Goal: Transaction & Acquisition: Obtain resource

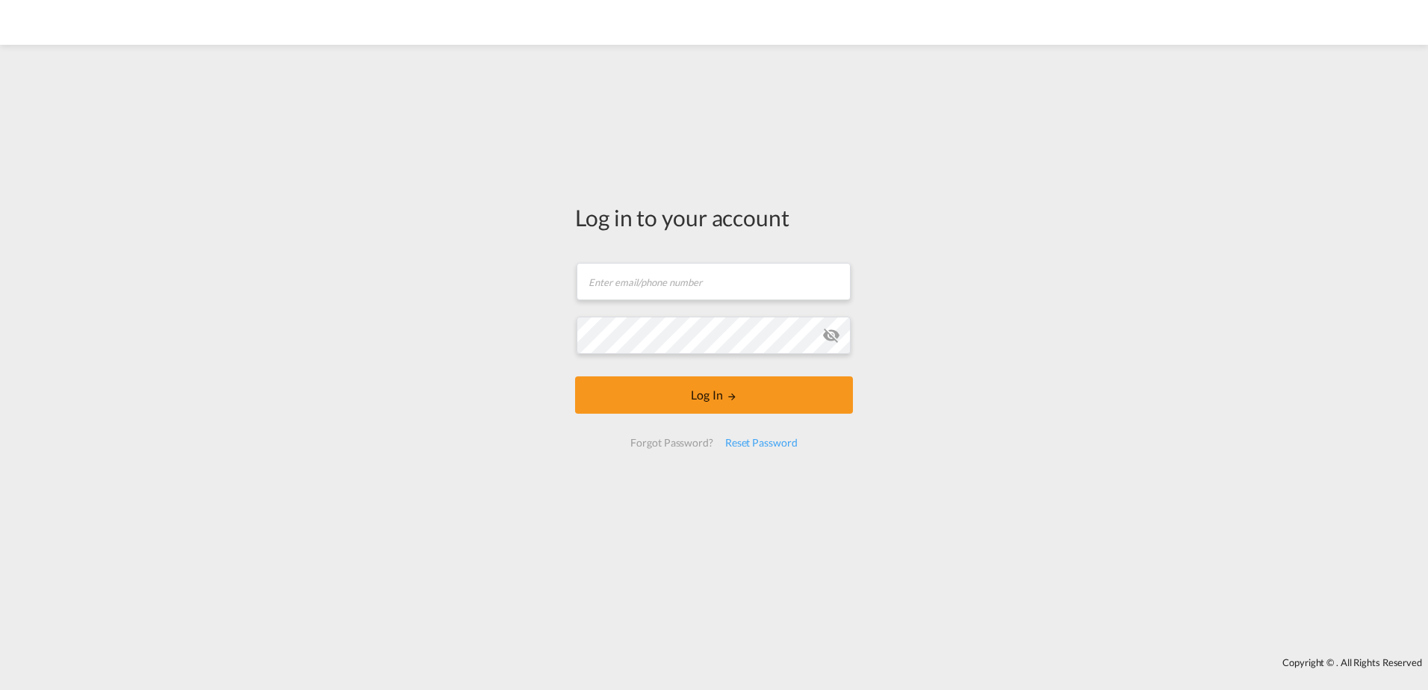
click at [745, 306] on form "Email field is required Password field is required Log In Forgot Password? Rese…" at bounding box center [714, 355] width 278 height 214
click at [744, 292] on form "Email field is required Password field is required Log In Forgot Password? Rese…" at bounding box center [714, 355] width 278 height 214
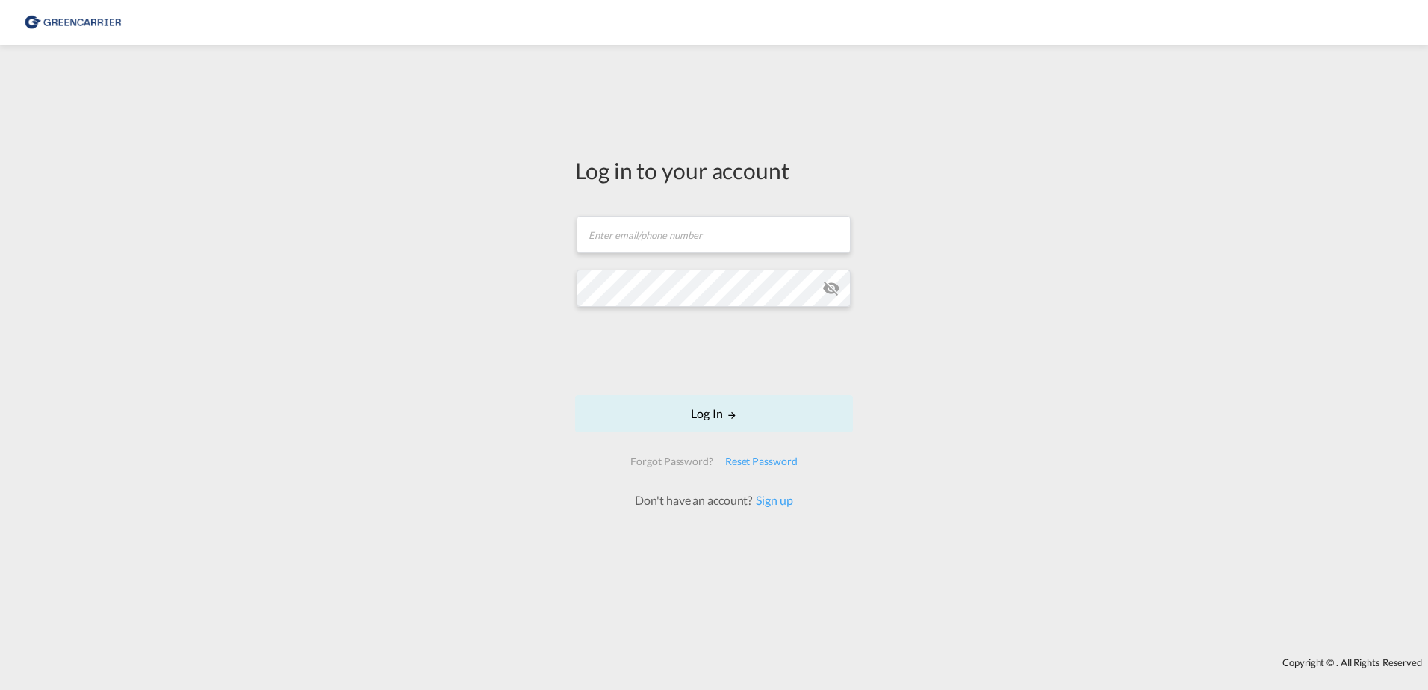
click at [651, 211] on form "Email field is required Password field is required Log In Forgot Password? Rese…" at bounding box center [714, 355] width 278 height 308
click at [659, 226] on input "text" at bounding box center [714, 234] width 274 height 37
type input "[EMAIL_ADDRESS][DOMAIN_NAME]"
click at [810, 428] on button "Log In" at bounding box center [714, 413] width 278 height 37
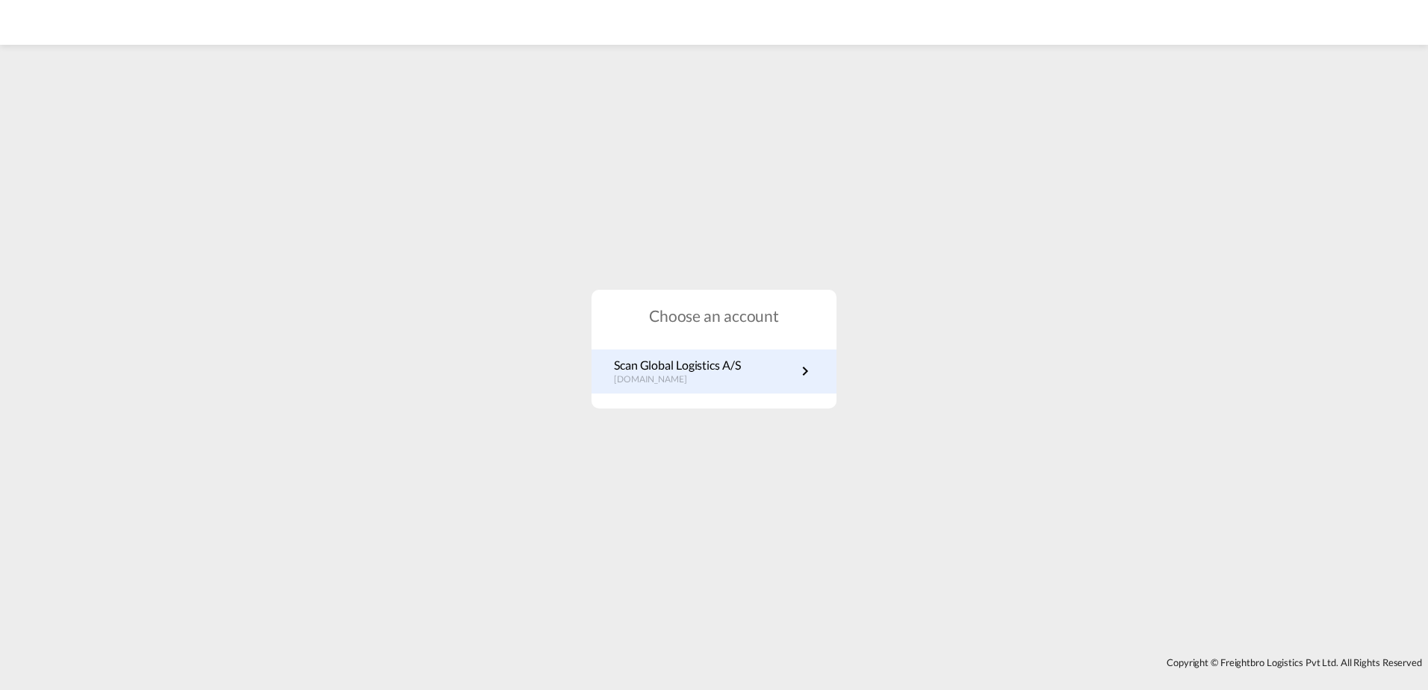
click at [723, 372] on div "Scan Global Logistics A/S [DOMAIN_NAME]" at bounding box center [677, 371] width 127 height 29
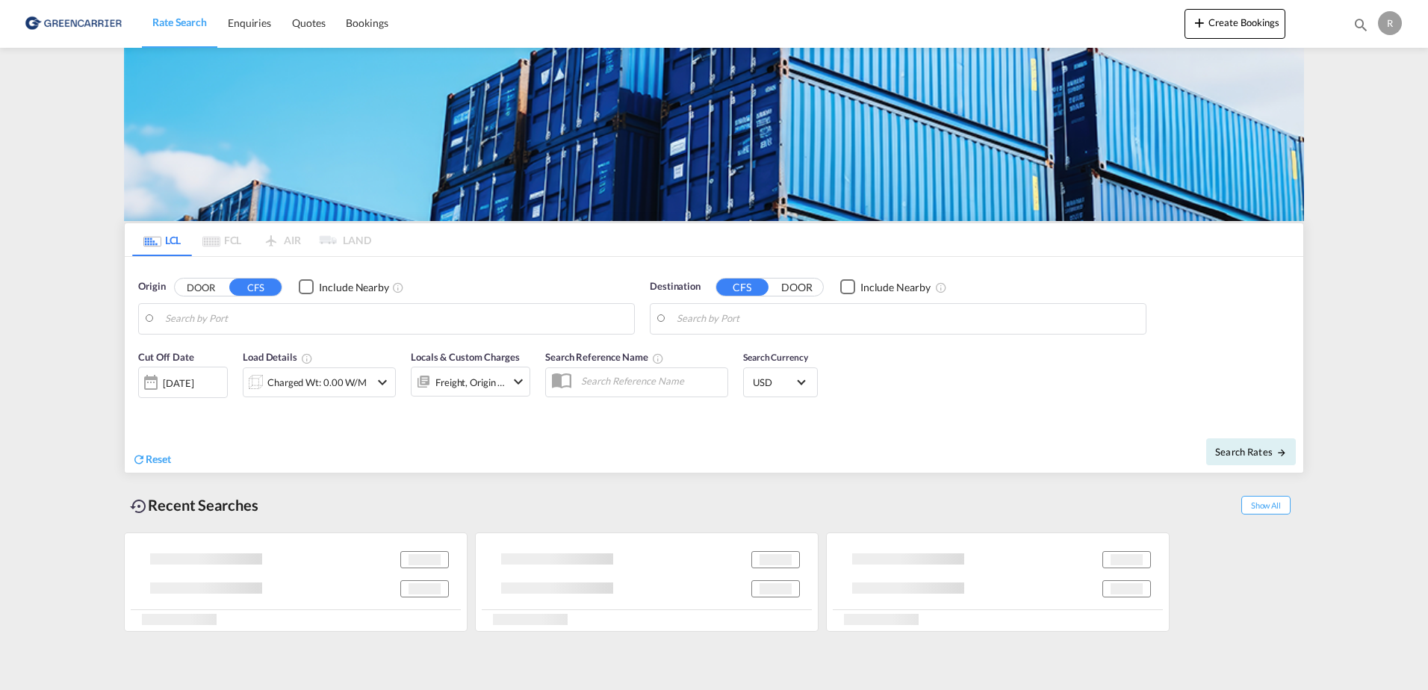
type input "DK-9400, Hvorup, Lindholm, Noerresundby, Sulsted, Vadum, Vodskov"
type input "Milwaukee, WI, USMKE"
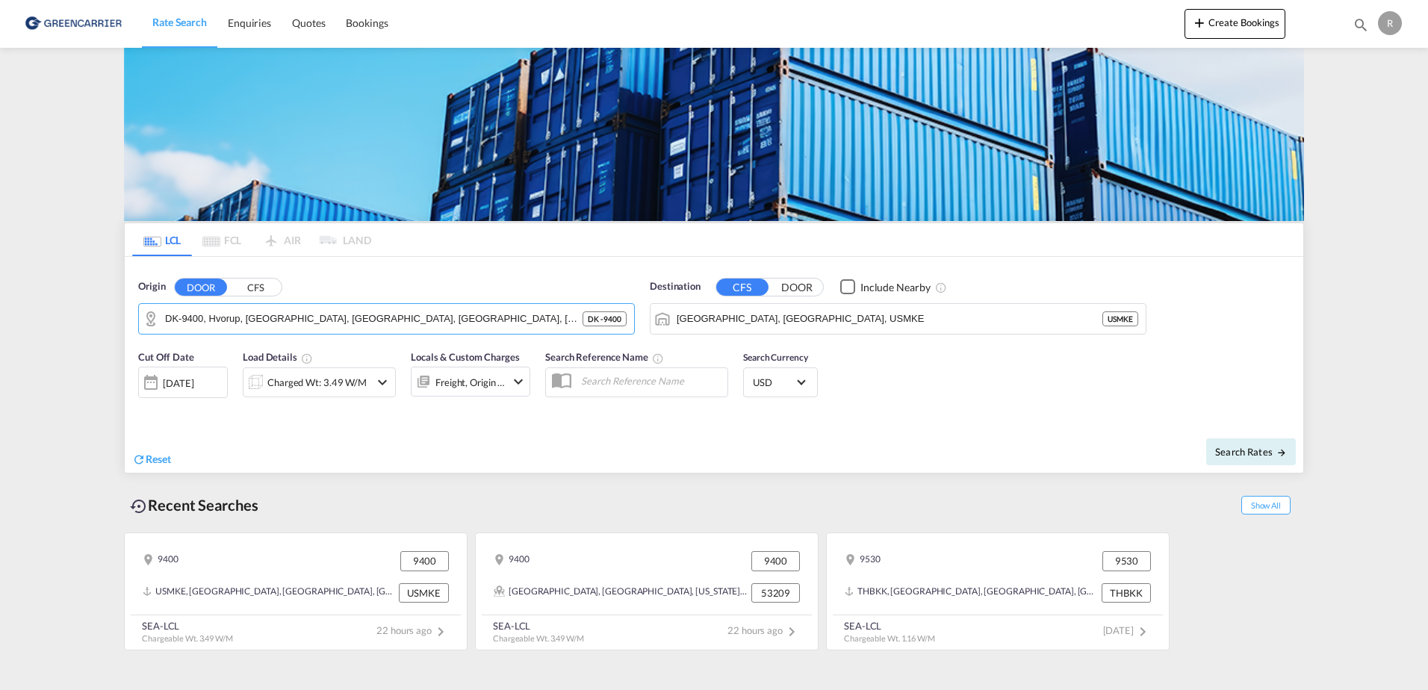
drag, startPoint x: 475, startPoint y: 318, endPoint x: 102, endPoint y: 290, distance: 374.5
click at [102, 290] on md-content "Rate Search Enquiries Quotes Bookings Create Bookings Bookings Quotes Enquiries…" at bounding box center [714, 345] width 1428 height 690
drag, startPoint x: 451, startPoint y: 320, endPoint x: 27, endPoint y: 258, distance: 428.7
click at [27, 258] on md-content "Rate Search Enquiries Quotes Bookings Create Bookings Bookings Quotes Enquiries…" at bounding box center [714, 345] width 1428 height 690
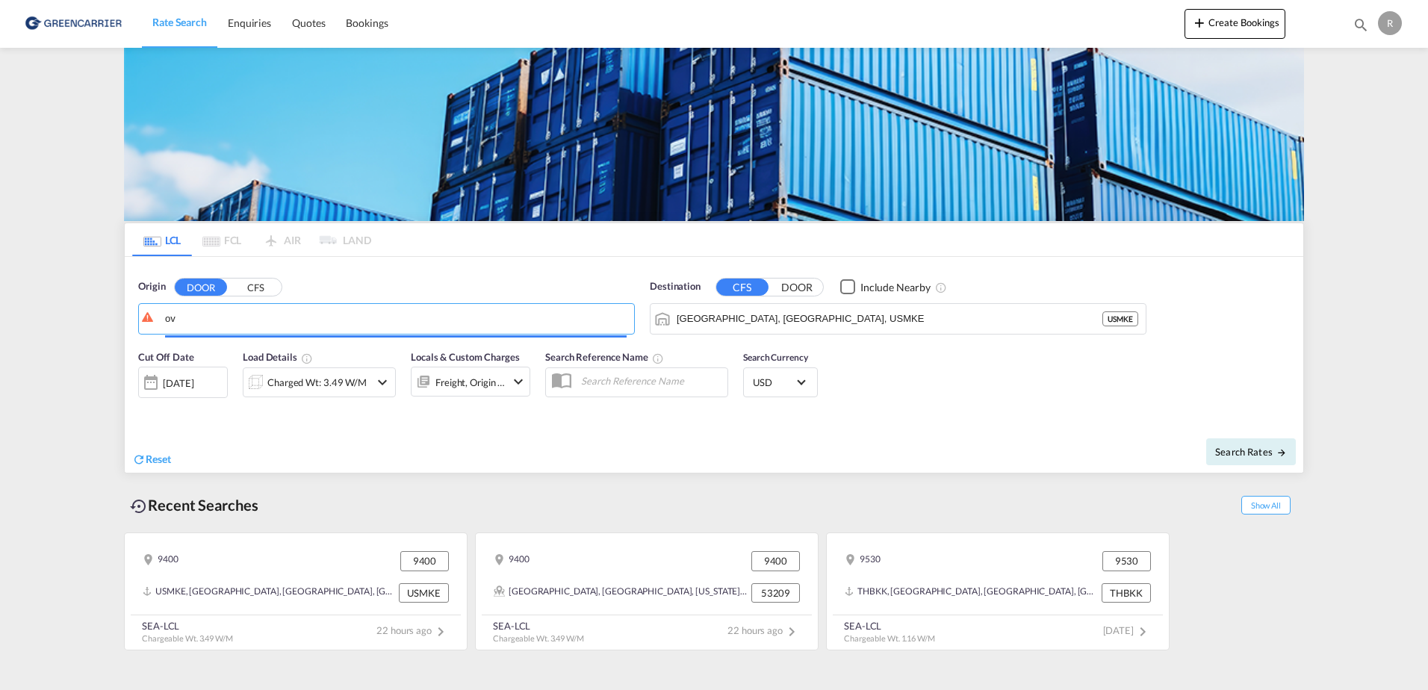
type input "o"
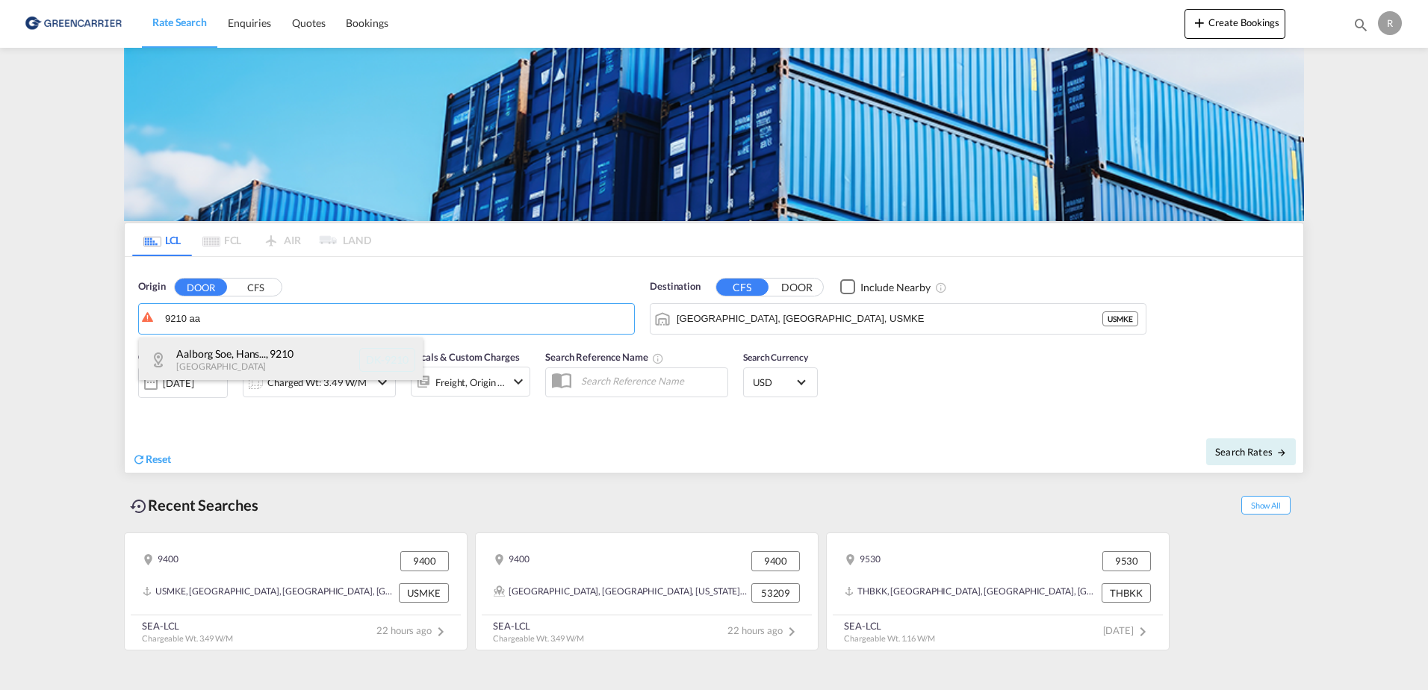
click at [288, 361] on div "Aalborg Soe, Hans... , 9210 Denmark DK-9210" at bounding box center [281, 360] width 284 height 45
type input "DK-9210, Aalborg Soe, Hans Egedes, Noevling, Soender Tranders"
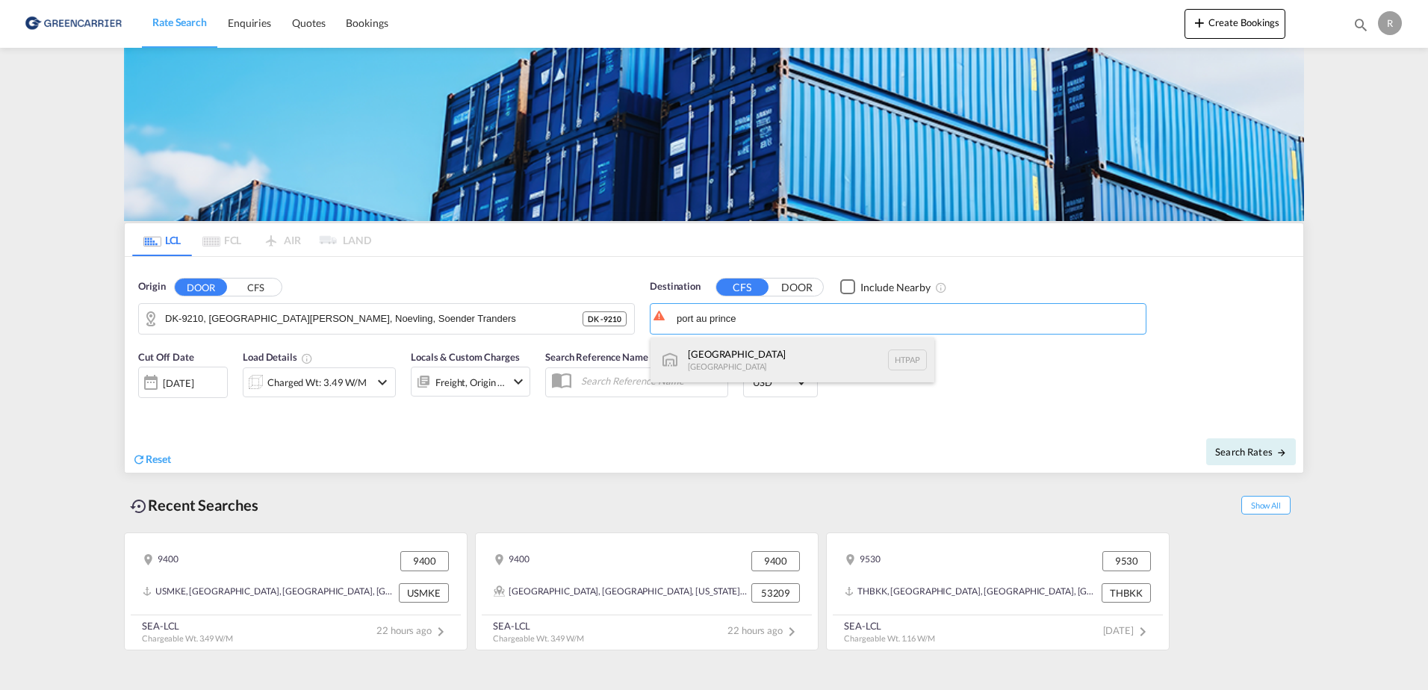
click at [770, 353] on div "Port-au-Prince Haiti HTPAP" at bounding box center [793, 360] width 284 height 45
type input "Port-au-Prince, HTPAP"
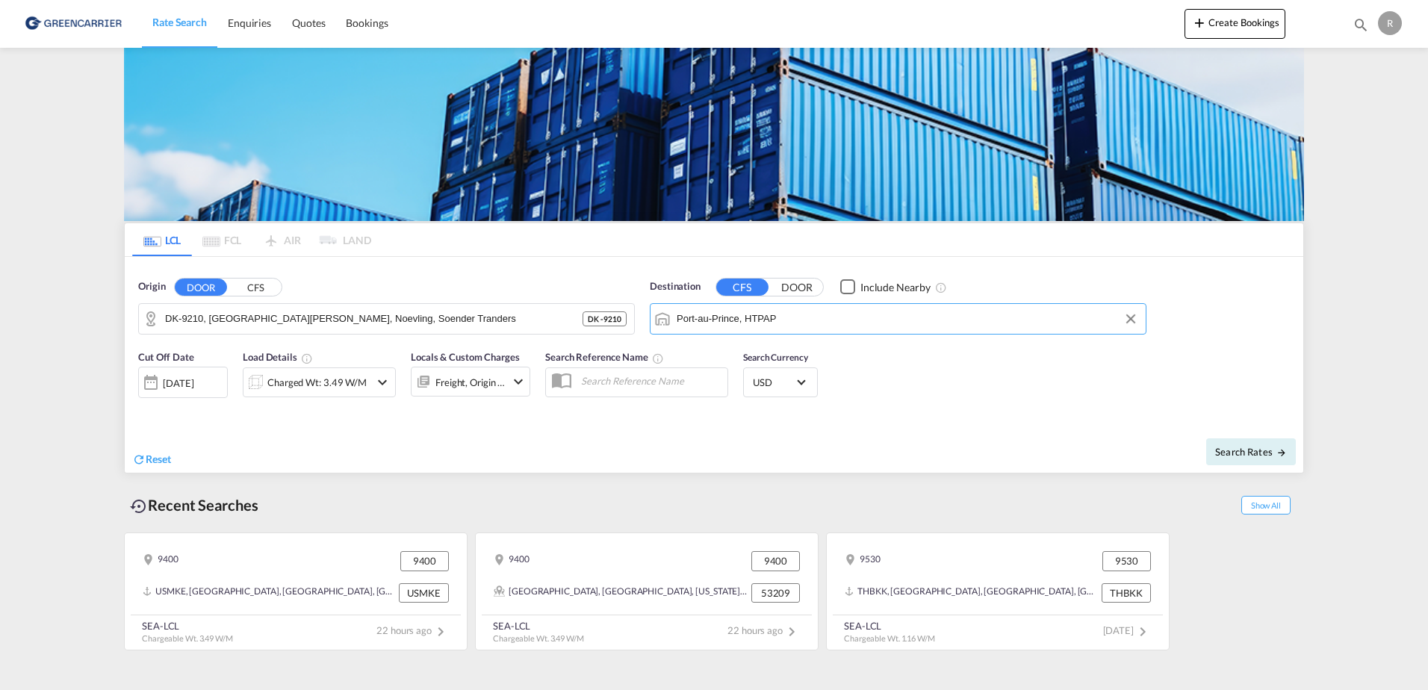
click at [337, 370] on div "Charged Wt: 3.49 W/M" at bounding box center [306, 382] width 126 height 30
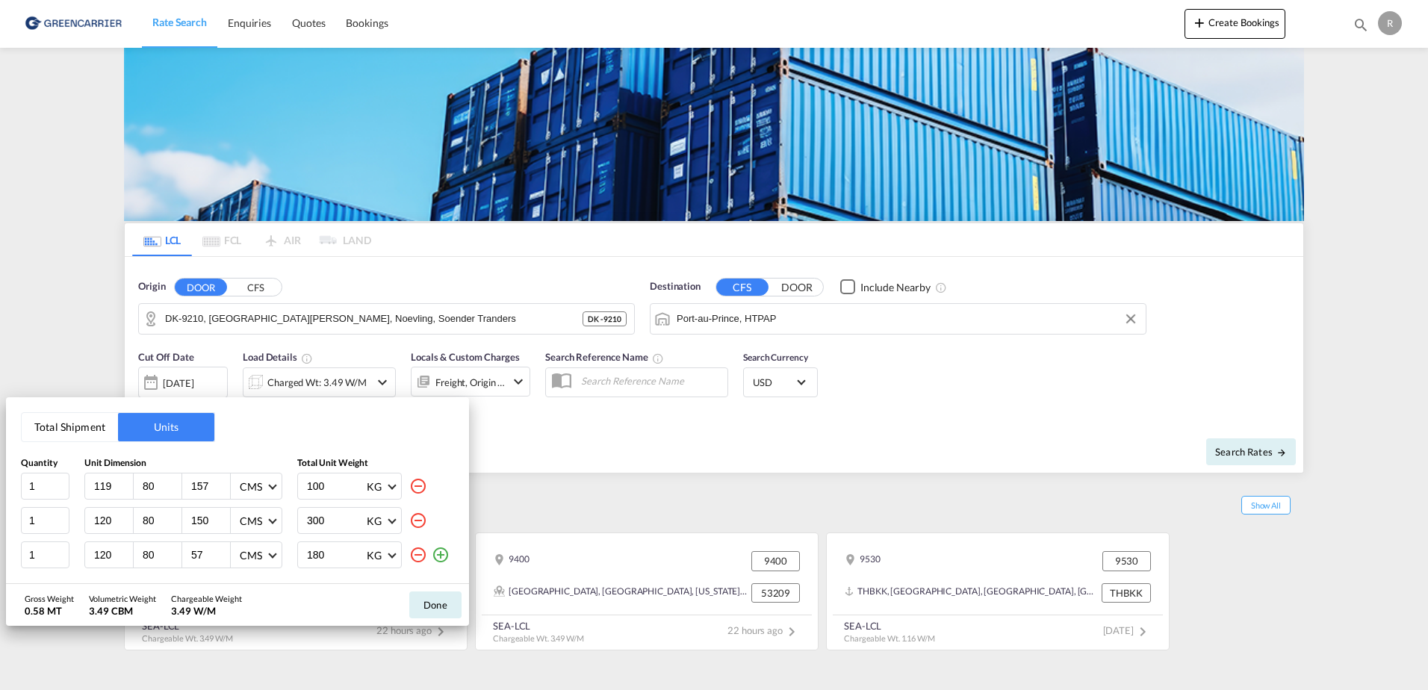
click at [124, 487] on input "119" at bounding box center [113, 486] width 40 height 13
drag, startPoint x: 115, startPoint y: 487, endPoint x: 84, endPoint y: 487, distance: 30.6
click at [84, 487] on div "119 80 157 CMS CMS Inches" at bounding box center [183, 486] width 198 height 27
type input "245"
type input "120"
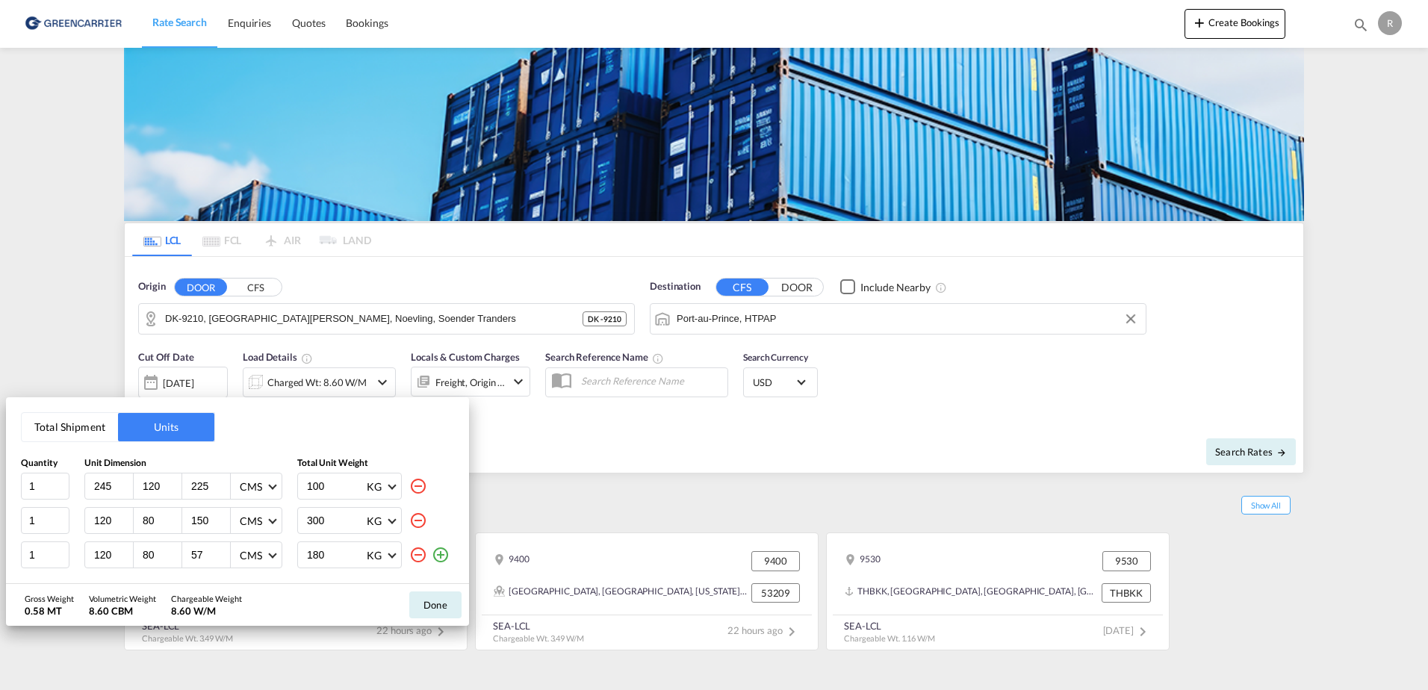
type input "225"
type input "750"
type input "120"
type input "80"
type input "153"
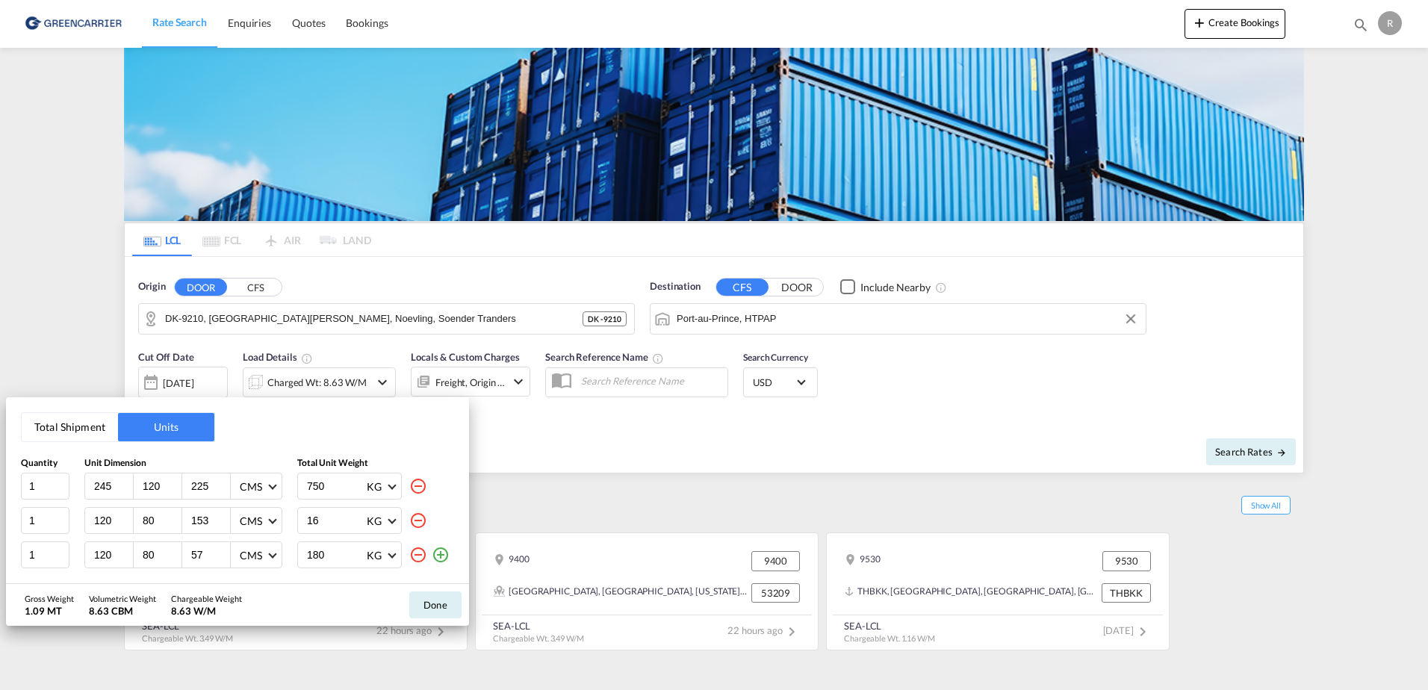
type input "1"
type input "247"
type input "94"
type input "155"
click at [431, 609] on button "Done" at bounding box center [435, 605] width 52 height 27
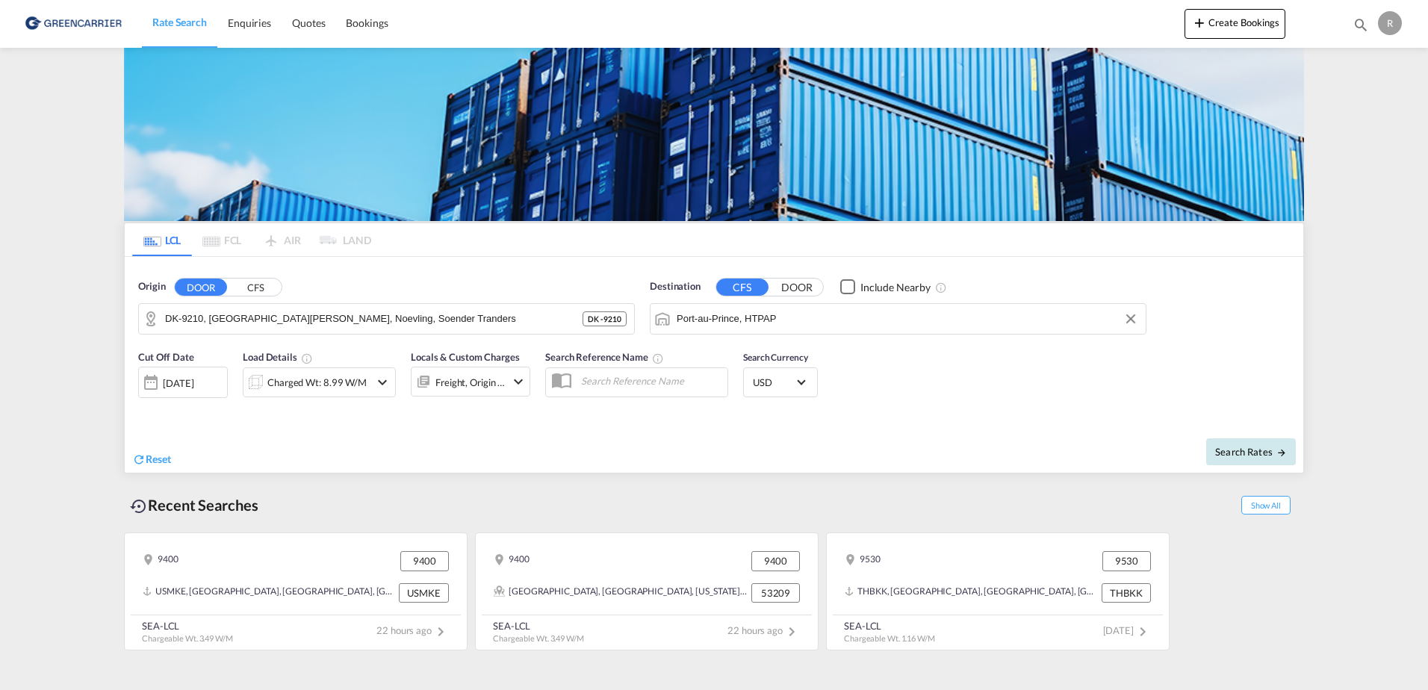
click at [1261, 464] on button "Search Rates" at bounding box center [1251, 451] width 90 height 27
type input "9210 to HTPAP / 15 Oct 2025"
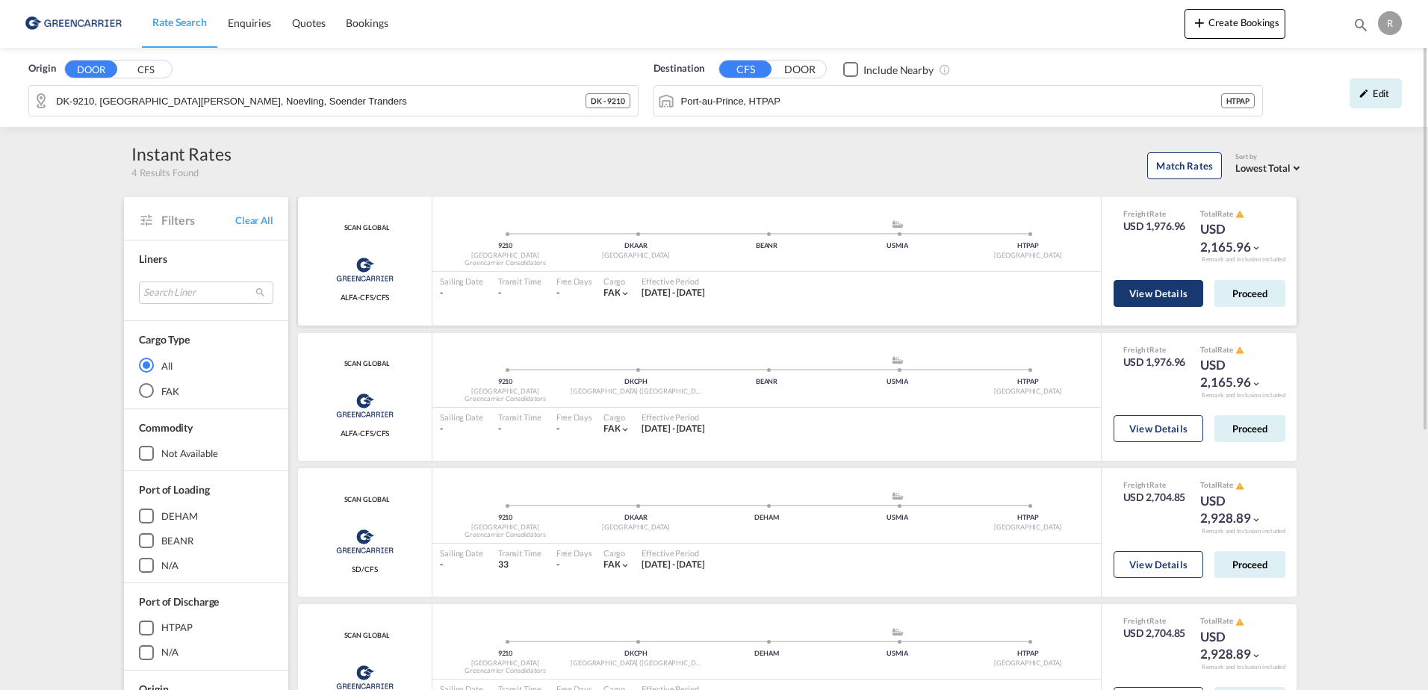
click at [1171, 291] on button "View Details" at bounding box center [1159, 293] width 90 height 27
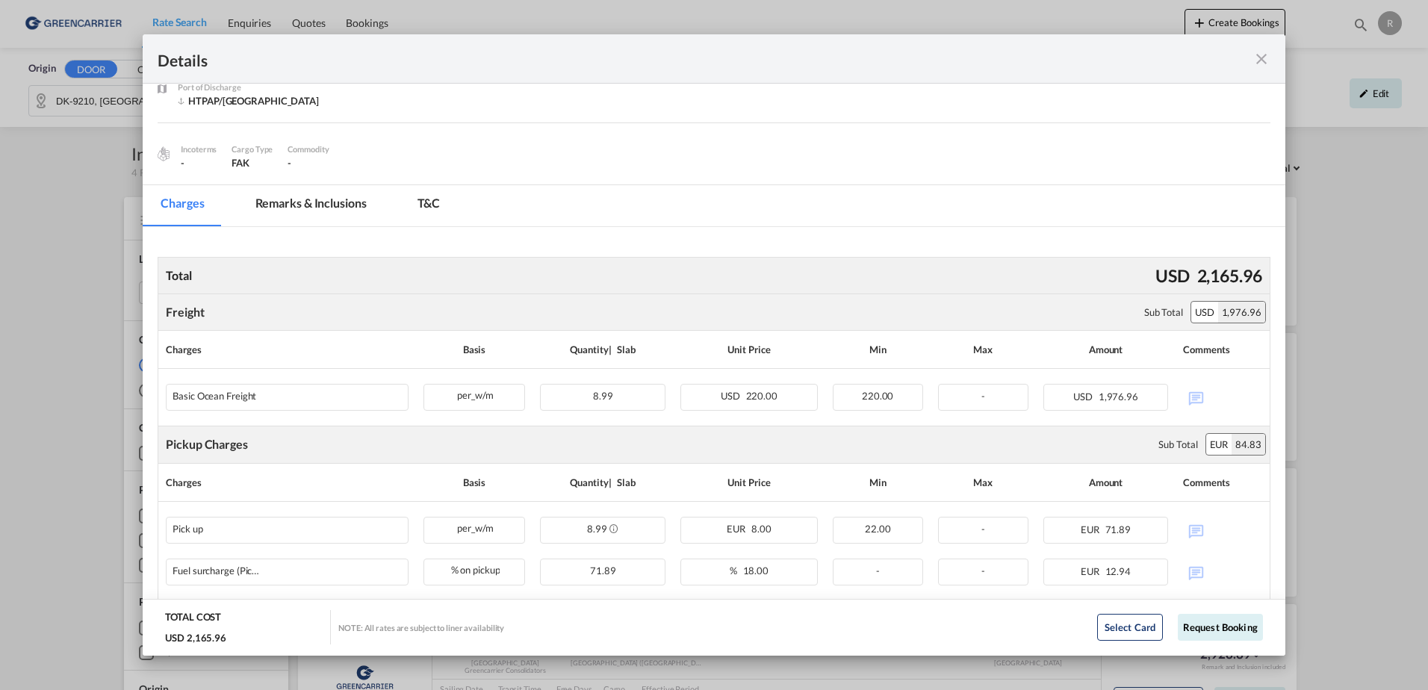
scroll to position [140, 0]
click at [1265, 60] on md-icon "icon-close fg-AAA8AD m-0 cursor" at bounding box center [1262, 59] width 18 height 18
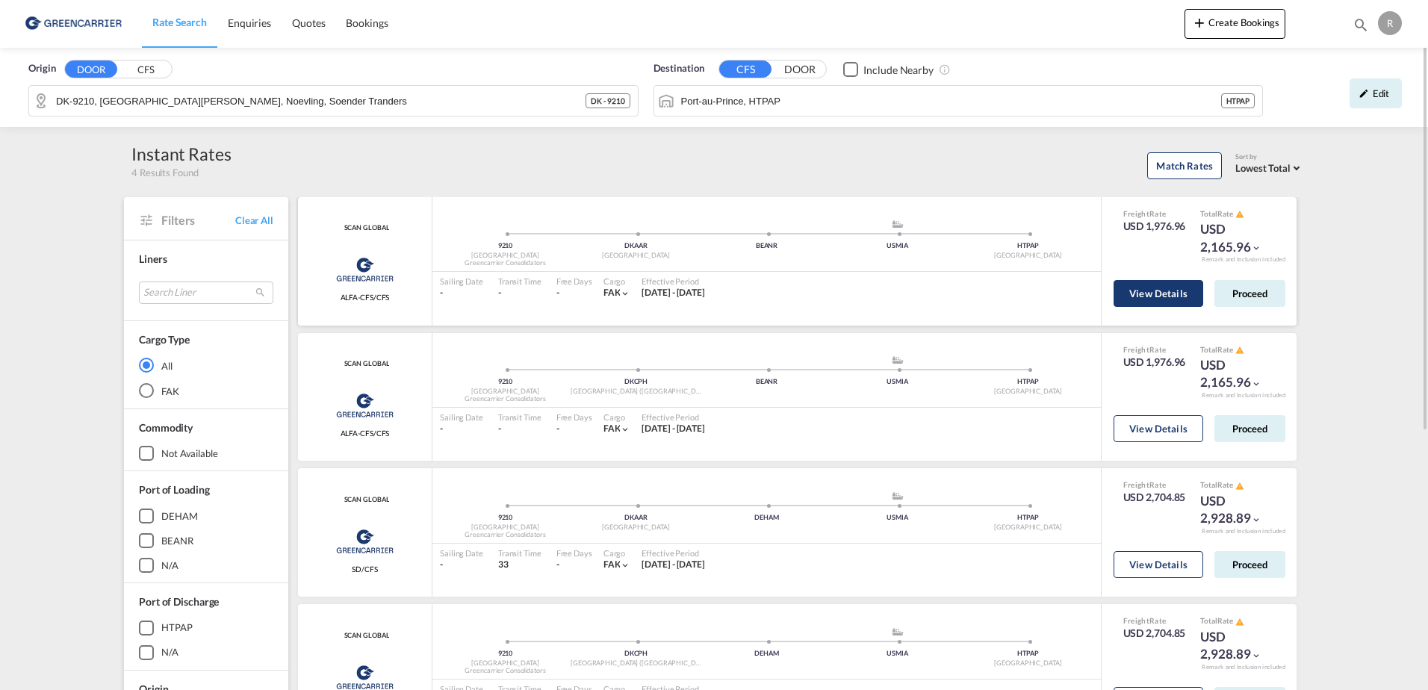
click at [1136, 285] on button "View Details" at bounding box center [1159, 293] width 90 height 27
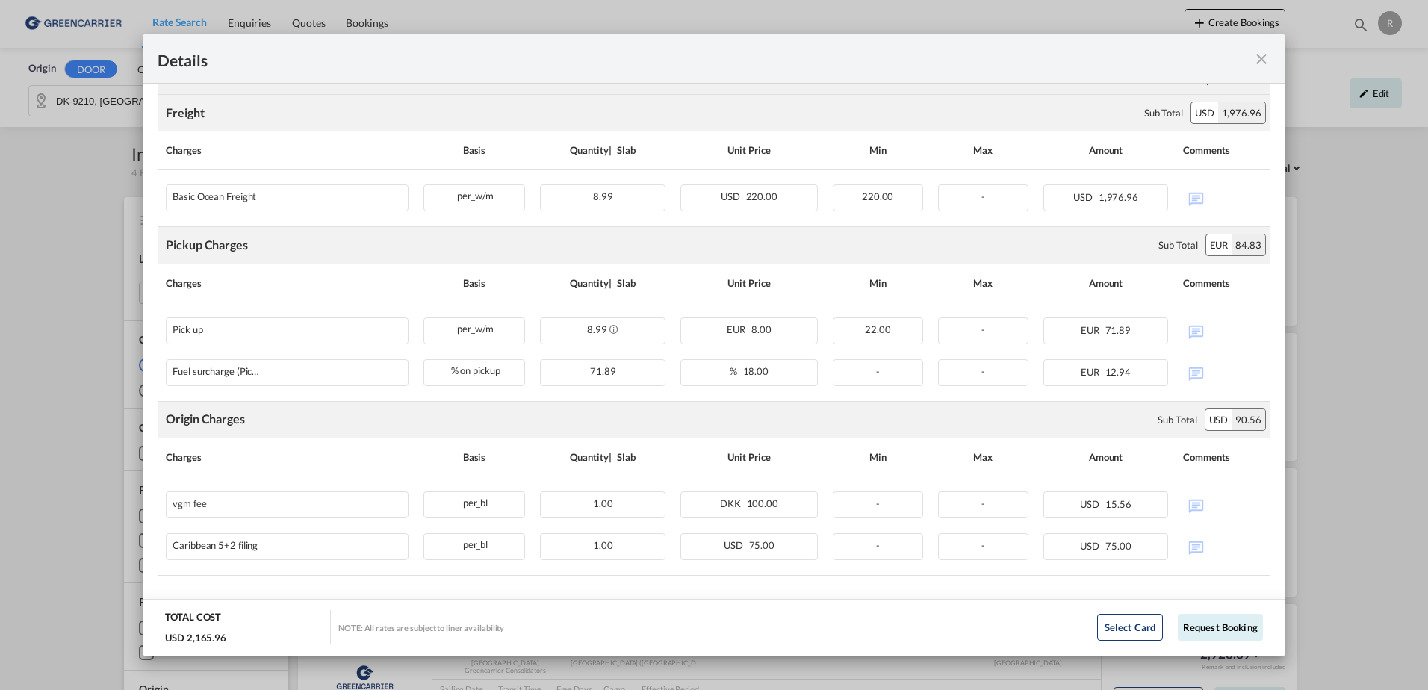
scroll to position [364, 0]
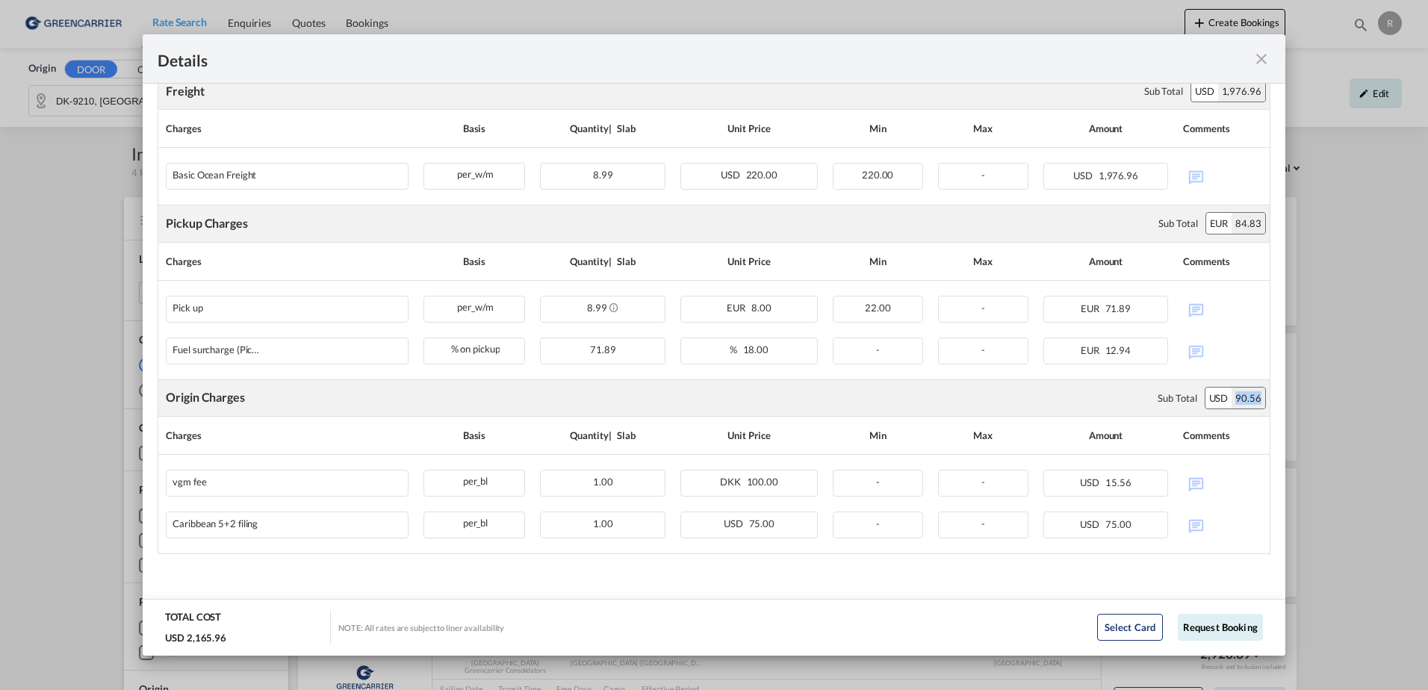
drag, startPoint x: 1226, startPoint y: 398, endPoint x: 1249, endPoint y: 396, distance: 22.5
click at [1249, 396] on div "90.56" at bounding box center [1249, 398] width 34 height 21
click at [1172, 402] on div "Sub Total" at bounding box center [1177, 397] width 39 height 13
